Goal: Information Seeking & Learning: Learn about a topic

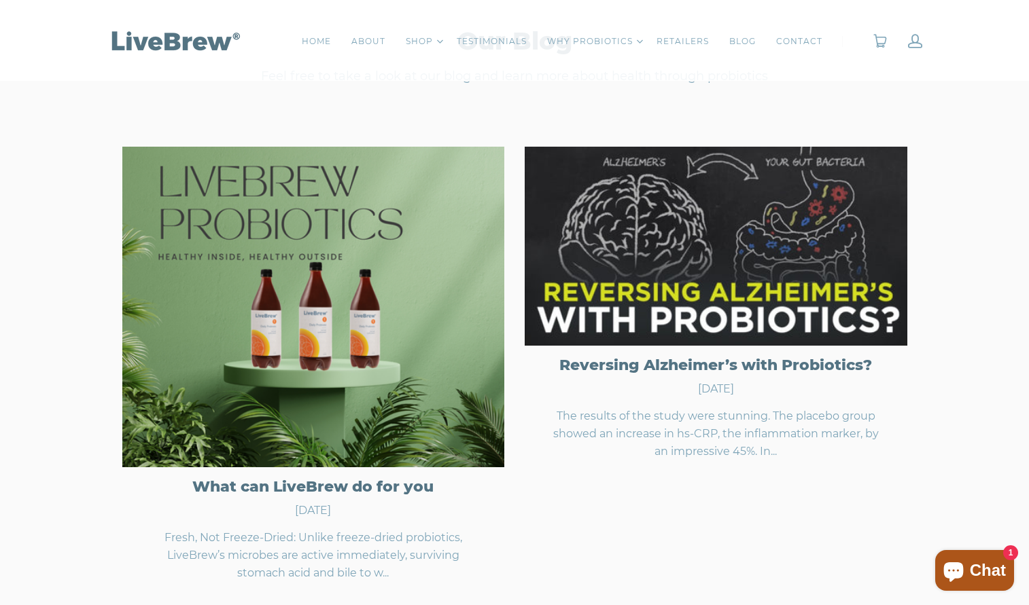
scroll to position [4140, 0]
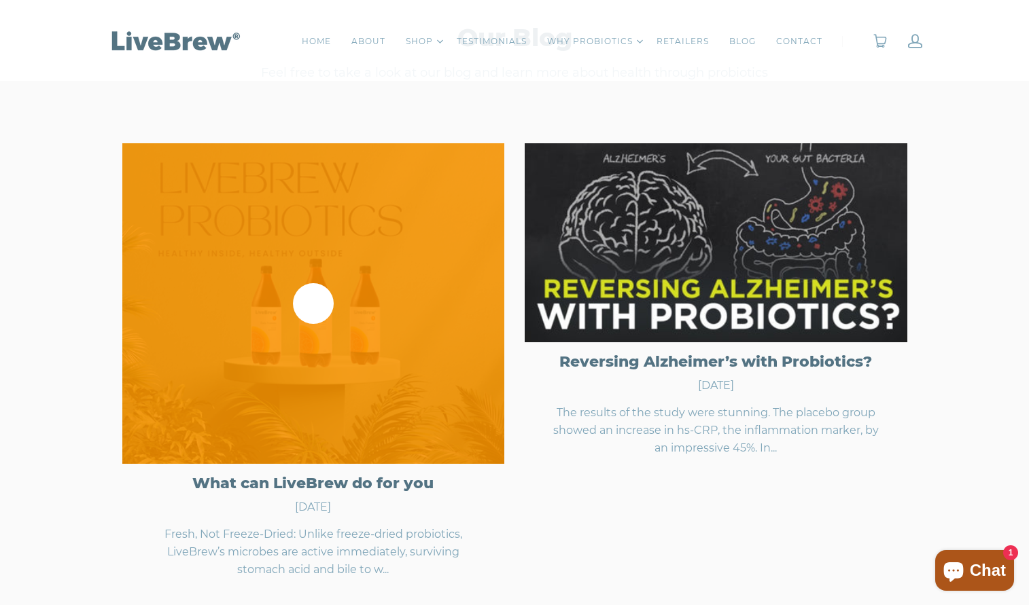
click at [240, 402] on div at bounding box center [313, 303] width 383 height 321
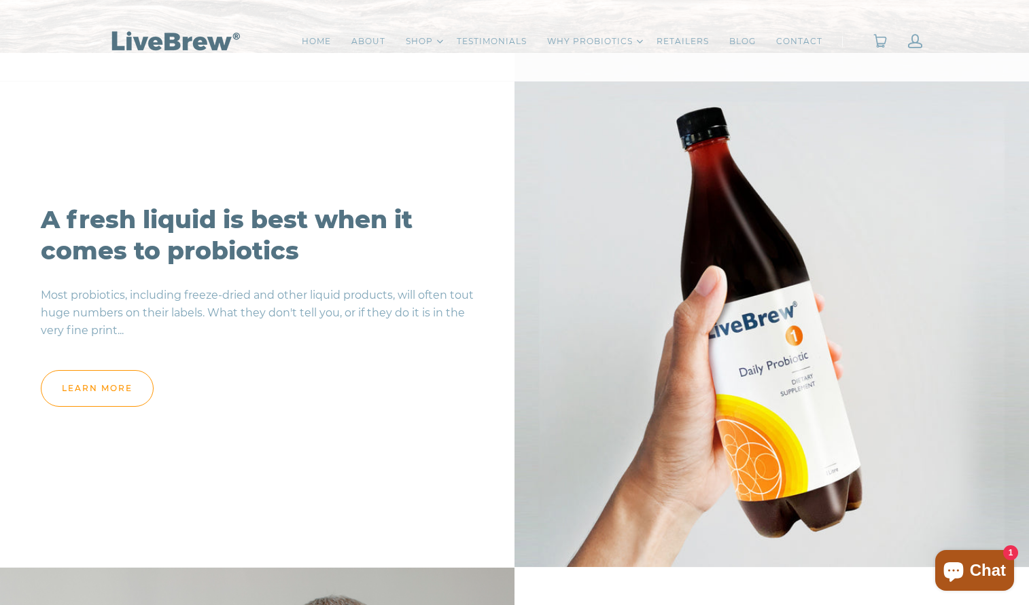
scroll to position [826, 0]
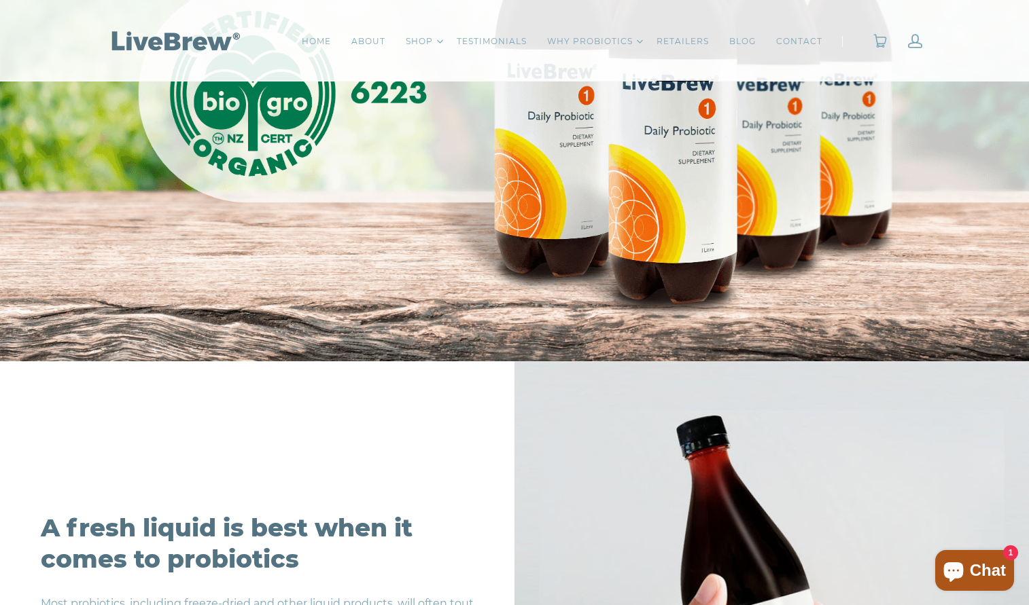
click at [682, 37] on link "RETAILERS" at bounding box center [682, 42] width 52 height 14
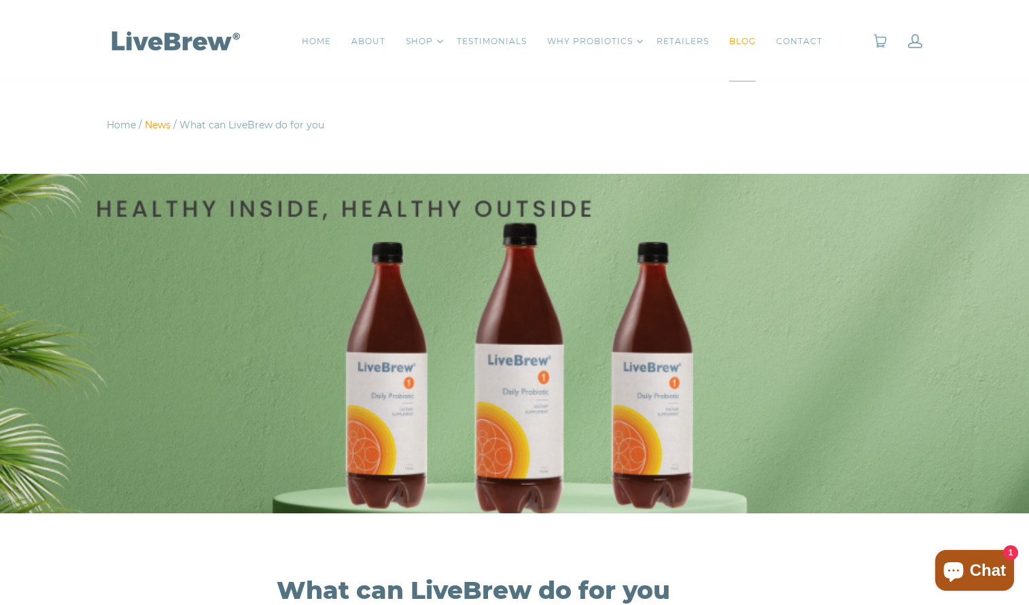
scroll to position [42, 0]
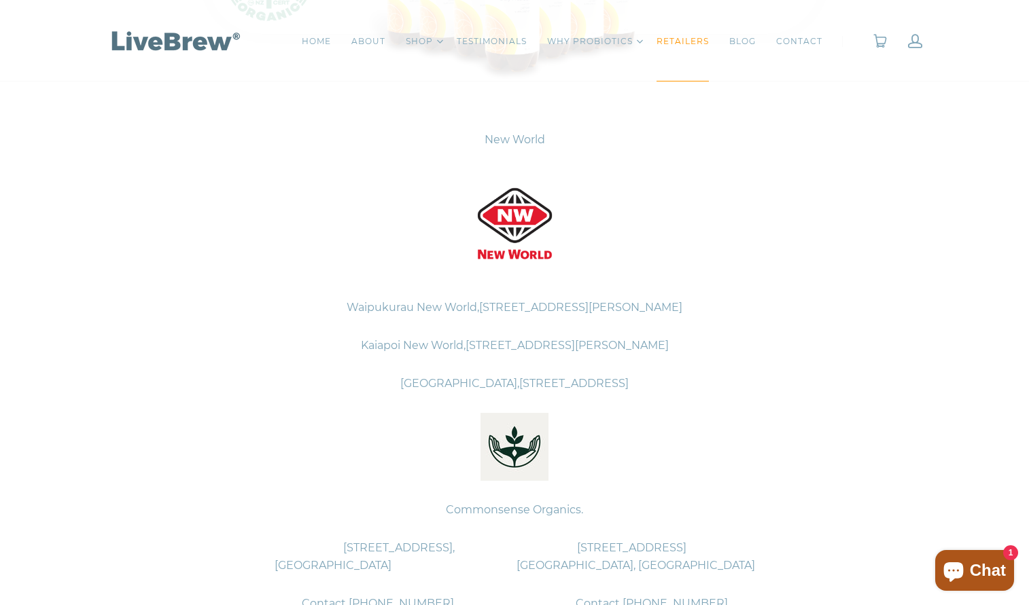
scroll to position [492, 0]
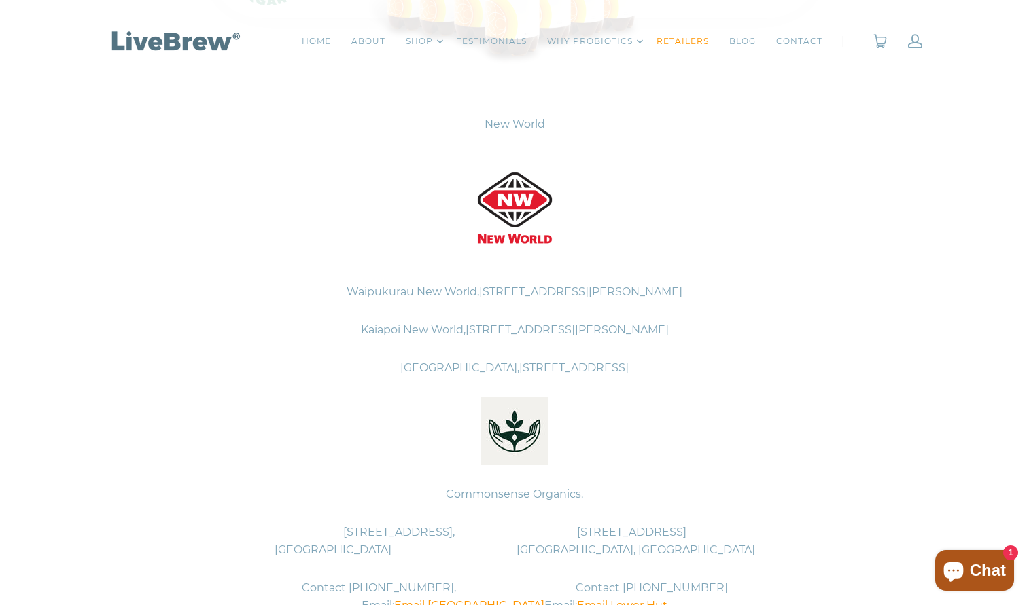
click at [648, 345] on p "Kaiapoi New World, 52 Charles Street, Kaiapoi, Christchurch" at bounding box center [514, 330] width 679 height 38
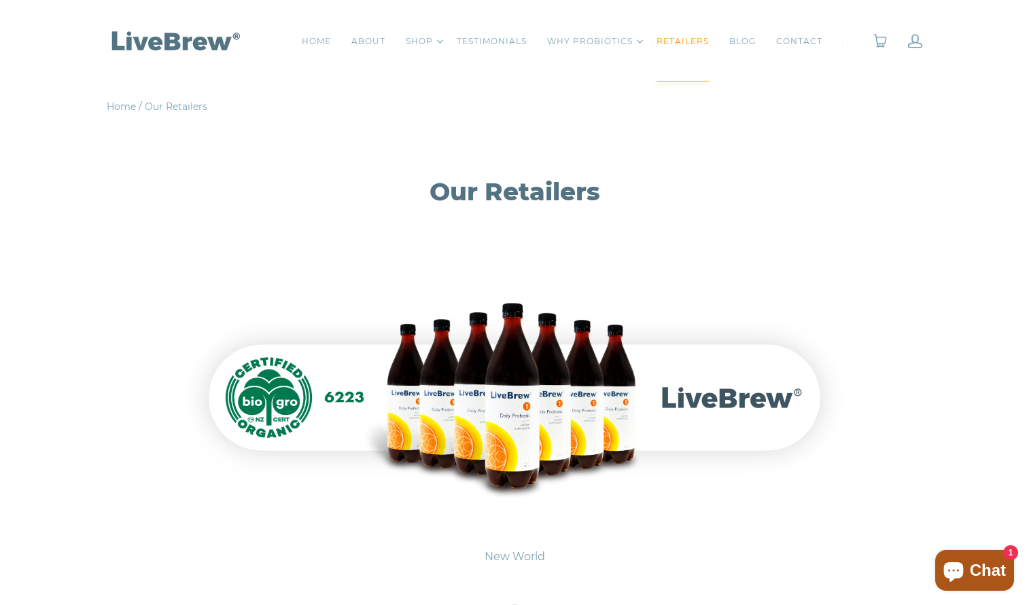
scroll to position [0, 0]
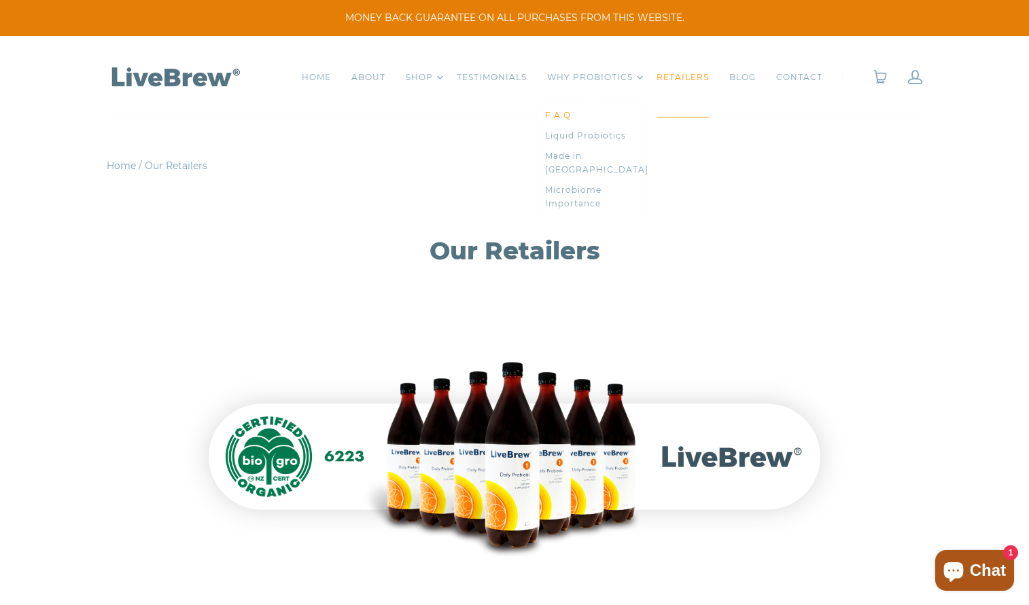
click at [565, 115] on link "F.A.Q" at bounding box center [592, 116] width 94 height 14
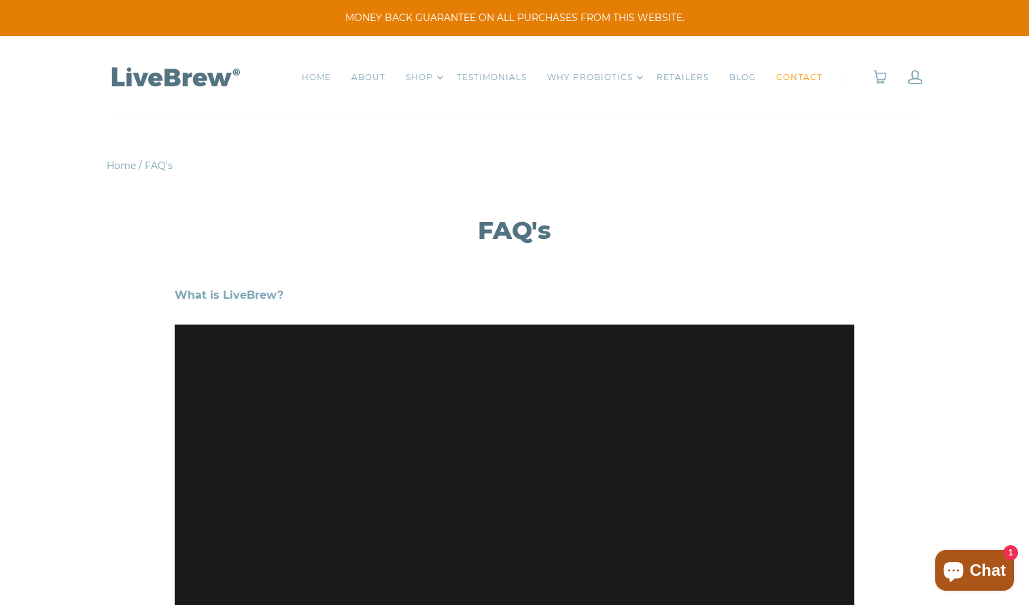
click at [785, 77] on link "CONTACT" at bounding box center [799, 78] width 46 height 14
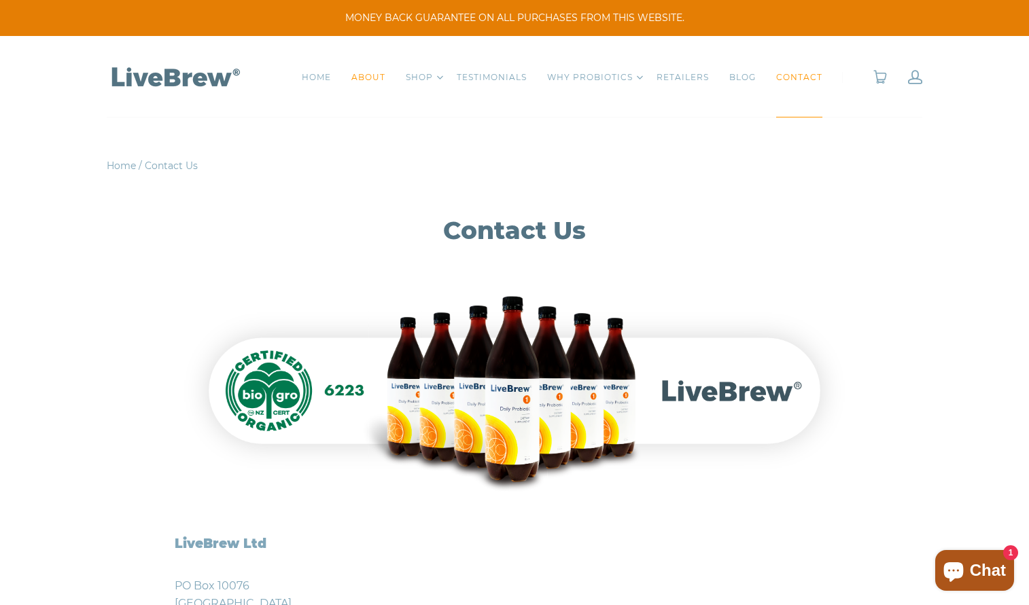
click at [363, 77] on link "ABOUT" at bounding box center [368, 78] width 34 height 14
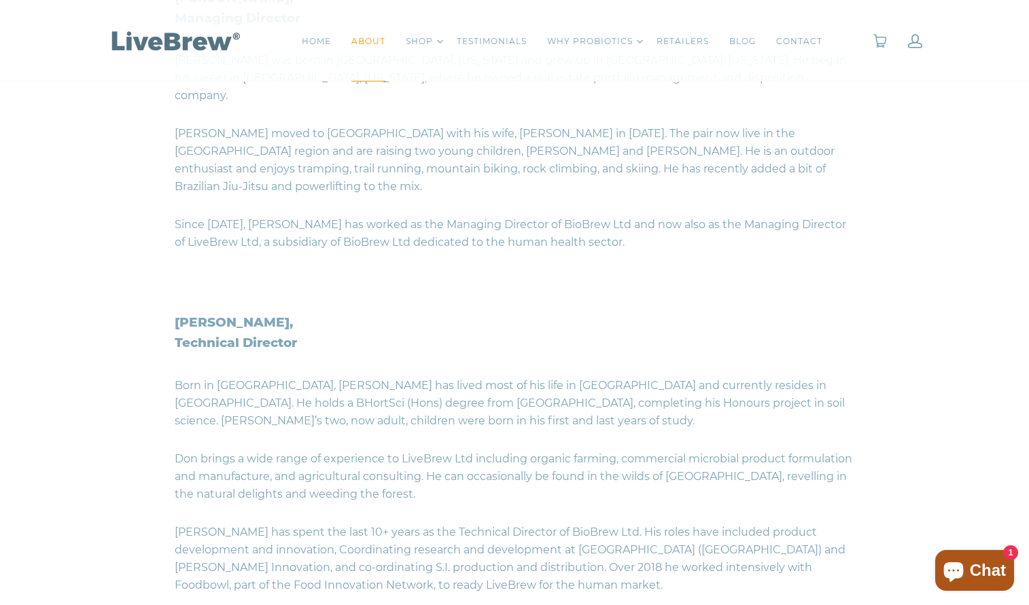
scroll to position [1053, 0]
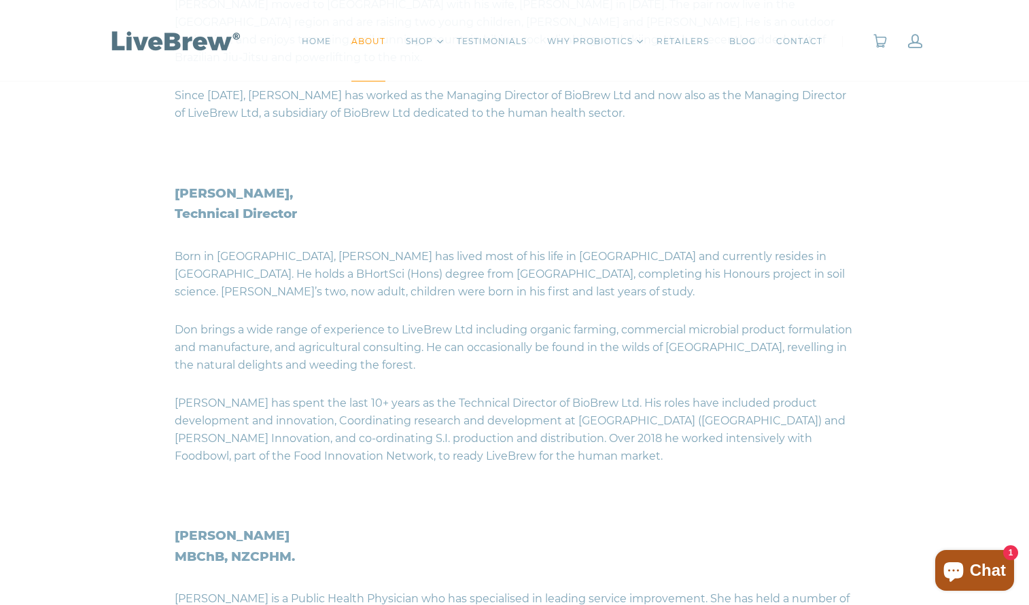
click at [443, 247] on p "Born in [GEOGRAPHIC_DATA], [PERSON_NAME] has lived most of his life in [GEOGRAP…" at bounding box center [514, 274] width 679 height 73
click at [443, 247] on p "Born in Northland, Don has lived most of his life in Canterbury and currently r…" at bounding box center [514, 274] width 679 height 73
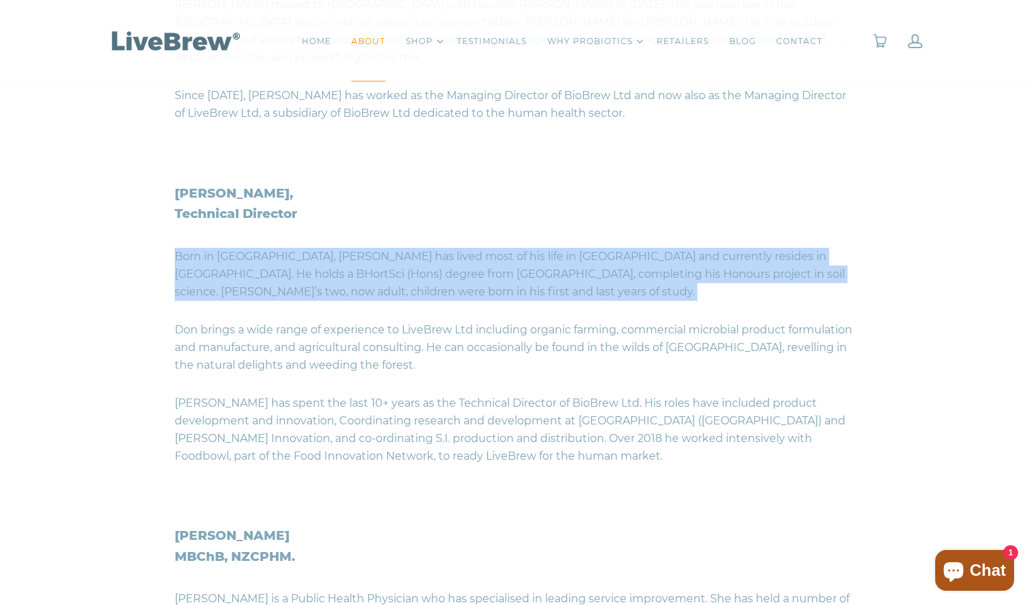
click at [443, 247] on p "Born in Northland, Don has lived most of his life in Canterbury and currently r…" at bounding box center [514, 274] width 679 height 73
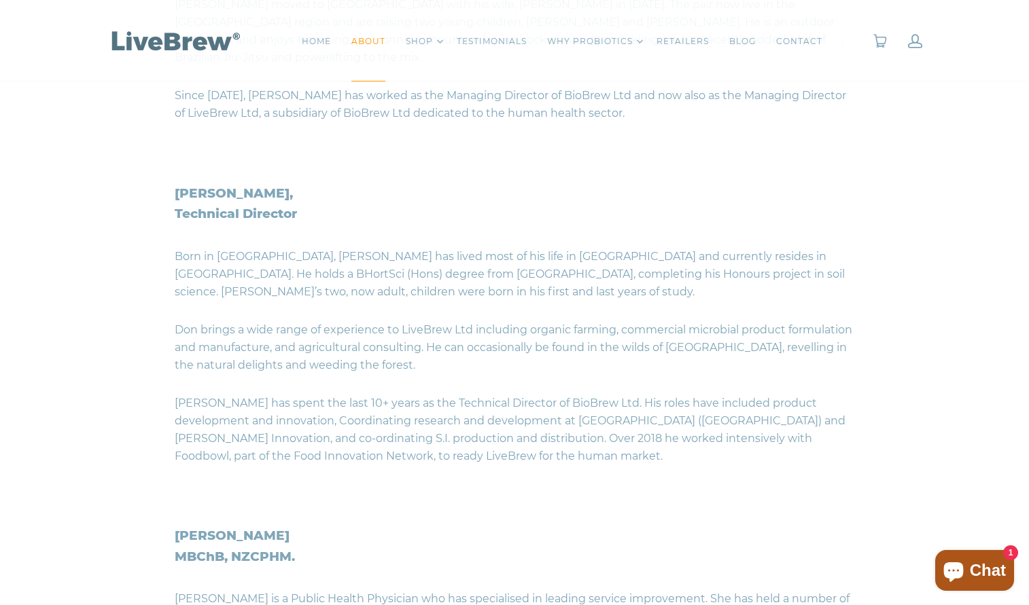
click at [443, 311] on p "Don brings a wide range of experience to LiveBrew Ltd including organic farming…" at bounding box center [514, 347] width 679 height 73
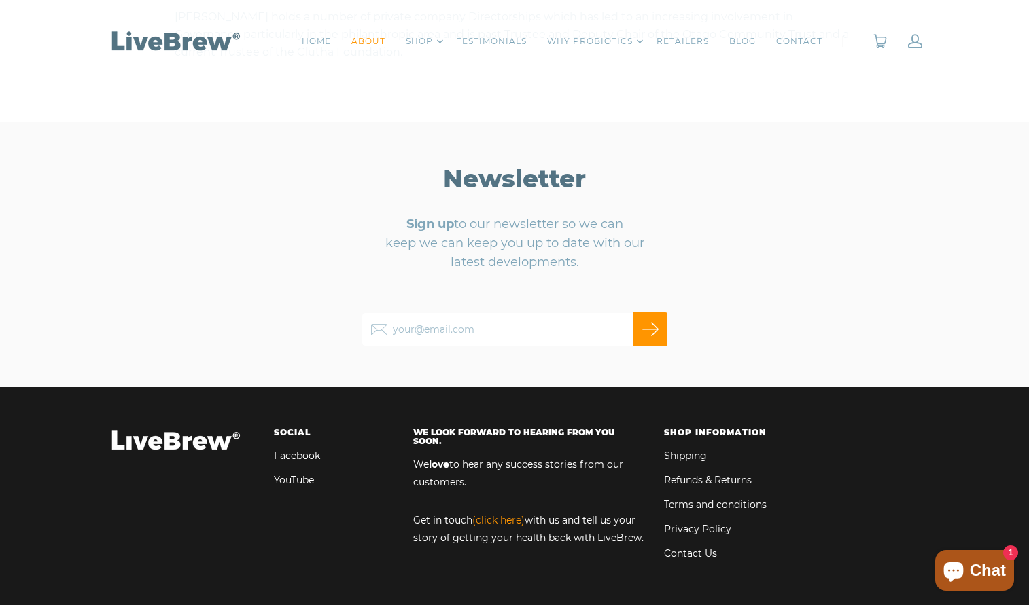
scroll to position [1982, 0]
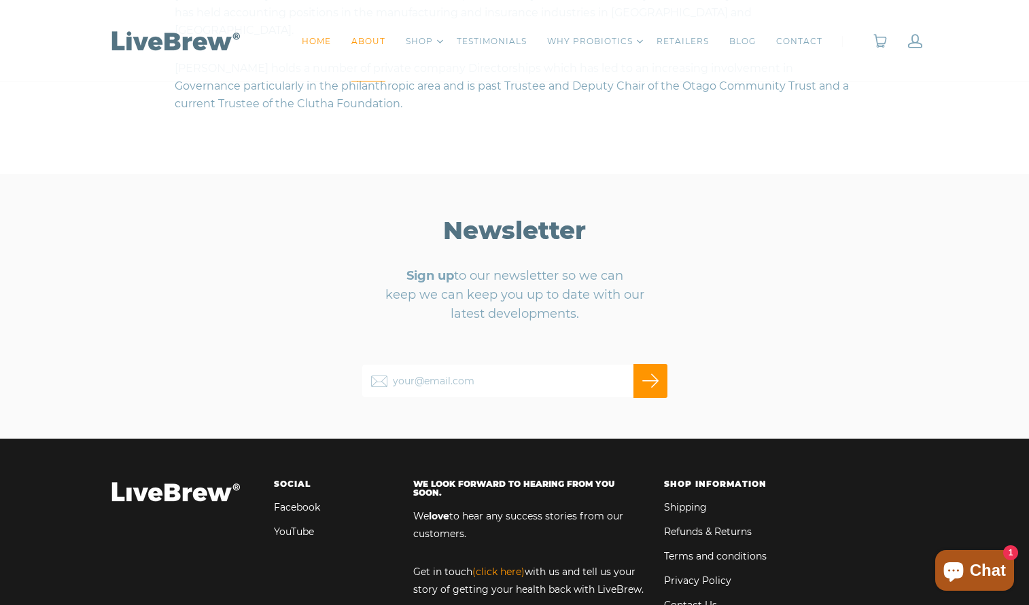
click at [322, 45] on link "HOME" at bounding box center [316, 42] width 29 height 14
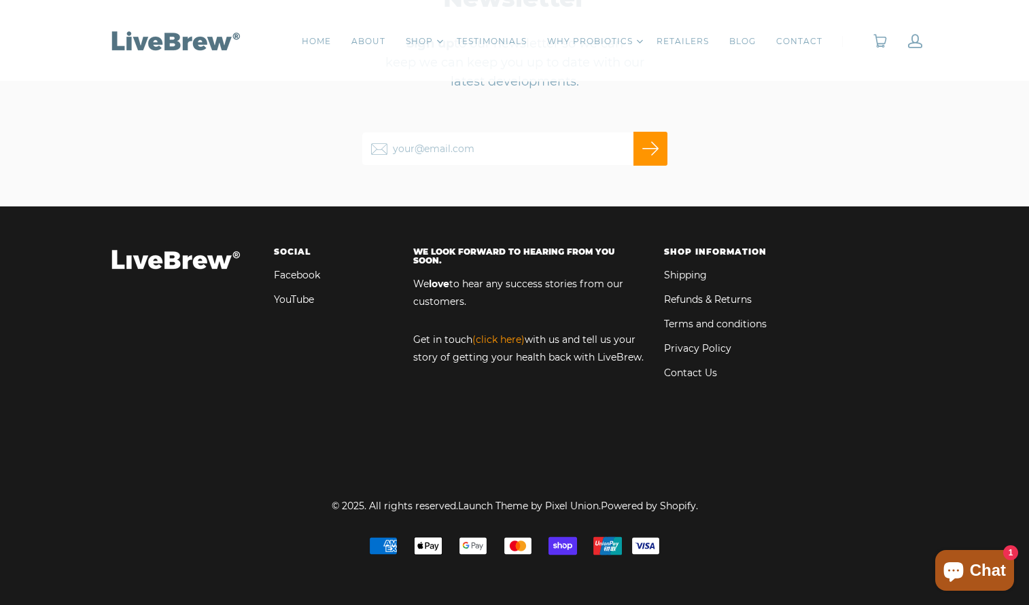
scroll to position [6261, 0]
